Goal: Navigation & Orientation: Find specific page/section

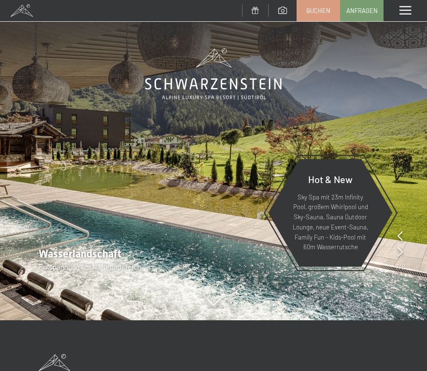
click at [400, 237] on icon at bounding box center [399, 236] width 5 height 10
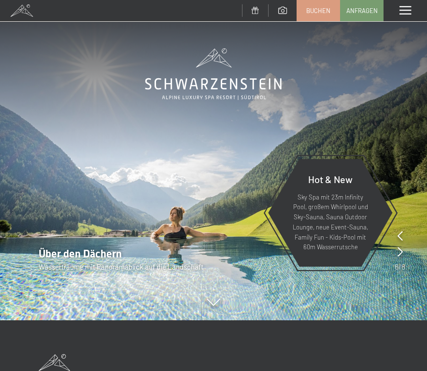
click at [400, 237] on icon at bounding box center [399, 236] width 5 height 10
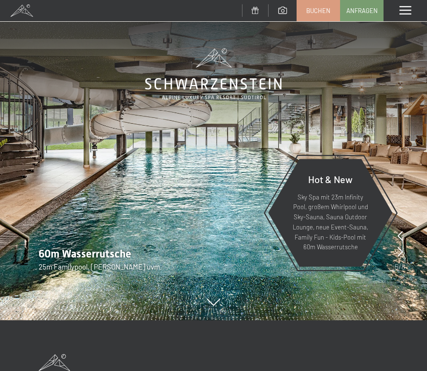
click at [400, 237] on icon at bounding box center [399, 236] width 5 height 10
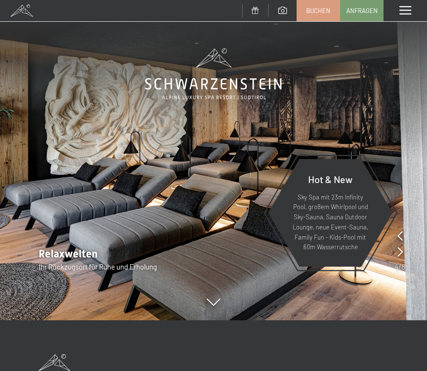
click at [395, 251] on div at bounding box center [399, 245] width 11 height 32
click at [395, 250] on div at bounding box center [399, 245] width 11 height 32
click at [395, 234] on div at bounding box center [399, 245] width 11 height 32
click at [399, 234] on icon at bounding box center [399, 236] width 5 height 10
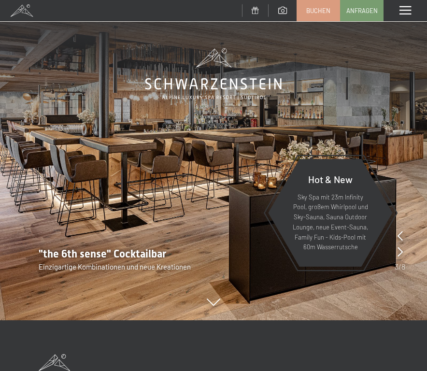
click at [399, 234] on icon at bounding box center [399, 236] width 5 height 10
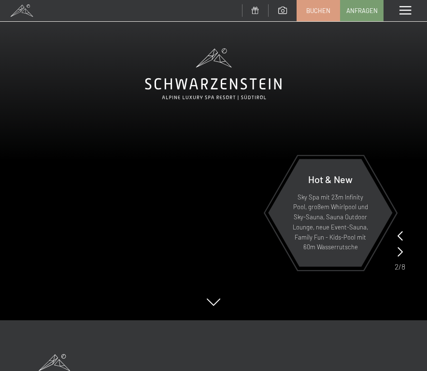
click at [399, 234] on icon at bounding box center [399, 236] width 5 height 10
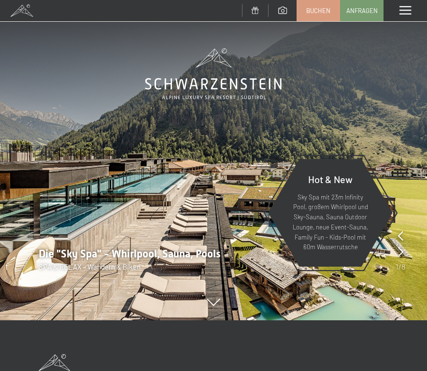
click at [399, 234] on icon at bounding box center [400, 236] width 5 height 10
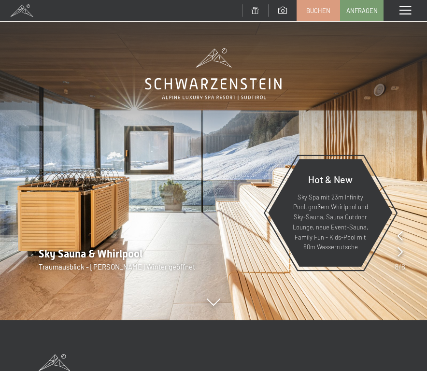
click at [399, 234] on icon at bounding box center [399, 236] width 5 height 10
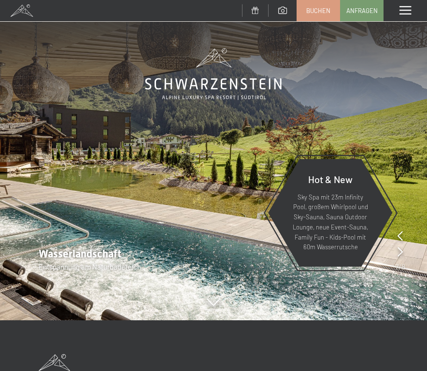
click at [399, 234] on icon at bounding box center [399, 236] width 5 height 10
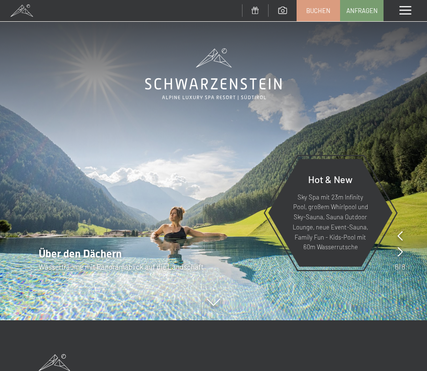
click at [399, 234] on icon at bounding box center [399, 236] width 5 height 10
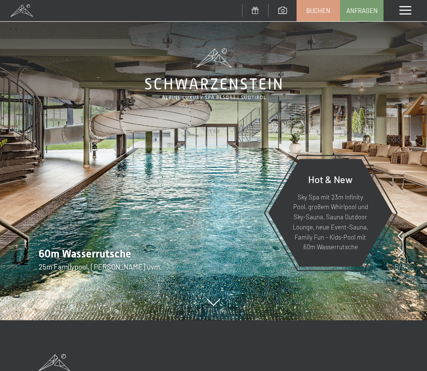
click at [400, 12] on span at bounding box center [405, 10] width 12 height 9
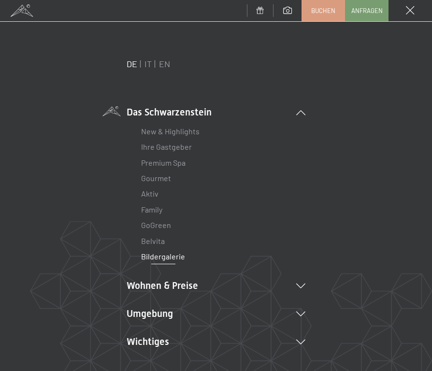
click at [176, 256] on link "Bildergalerie" at bounding box center [163, 255] width 44 height 9
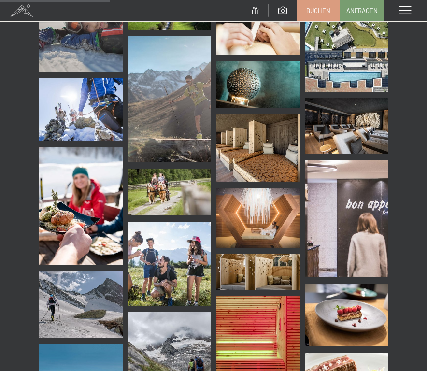
scroll to position [2184, 0]
